Goal: Task Accomplishment & Management: Manage account settings

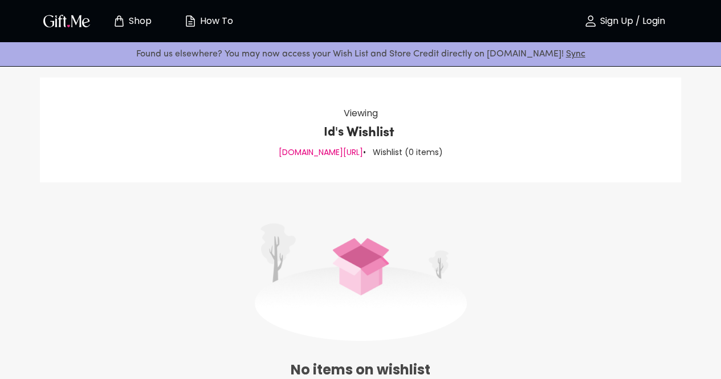
click at [215, 19] on p "How To" at bounding box center [215, 22] width 36 height 10
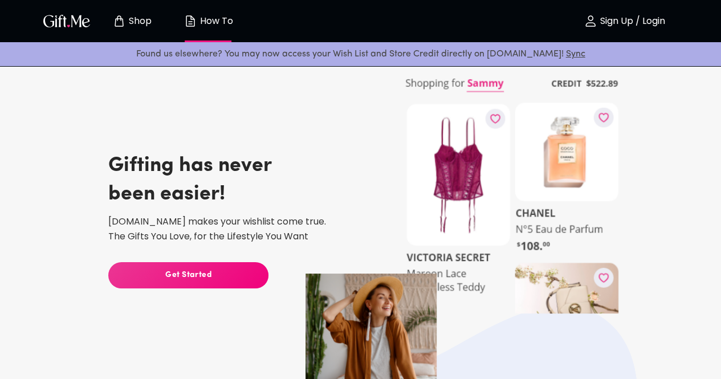
click at [195, 270] on span "Get Started" at bounding box center [188, 275] width 160 height 13
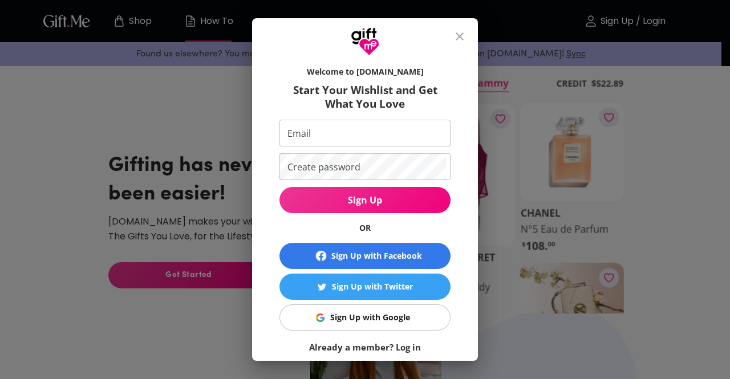
drag, startPoint x: 458, startPoint y: 39, endPoint x: 383, endPoint y: 232, distance: 207.3
click at [383, 232] on div "Welcome to Gift.me Start Your Wishlist and Get What You Love Email Email Create…" at bounding box center [365, 189] width 226 height 343
click at [347, 317] on div "Sign Up with Google" at bounding box center [370, 317] width 80 height 13
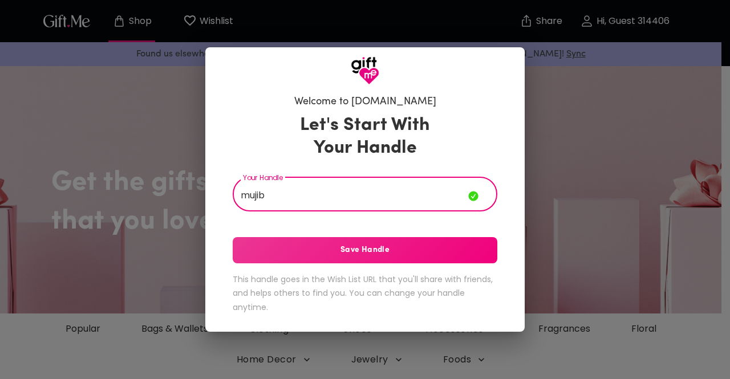
type input "mujib"
click at [383, 260] on button "Save Handle" at bounding box center [365, 250] width 264 height 26
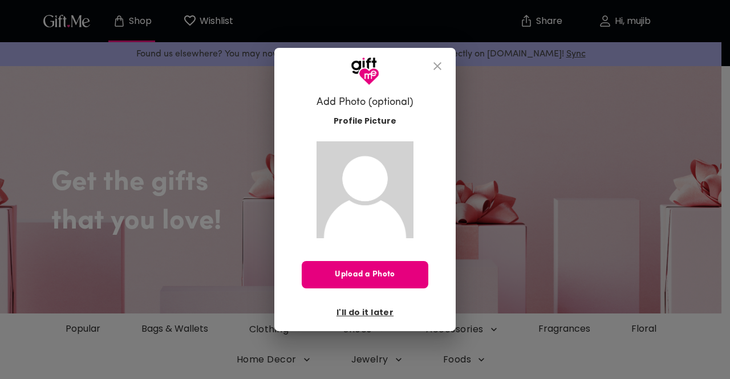
click at [436, 64] on icon "close" at bounding box center [437, 66] width 8 height 8
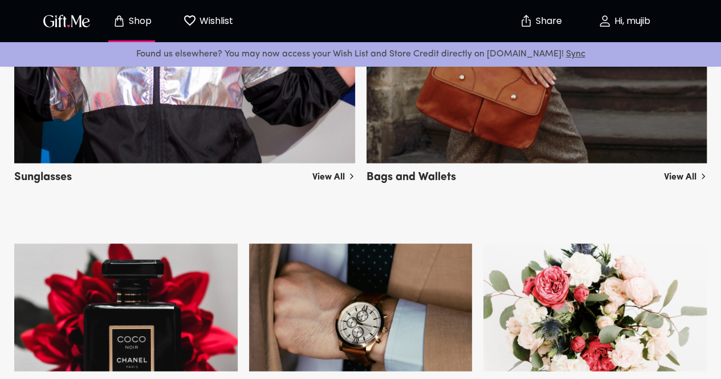
scroll to position [911, 0]
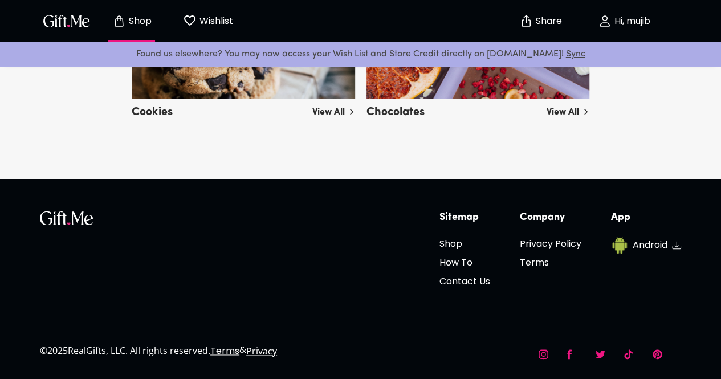
scroll to position [4238, 0]
